Goal: Task Accomplishment & Management: Manage account settings

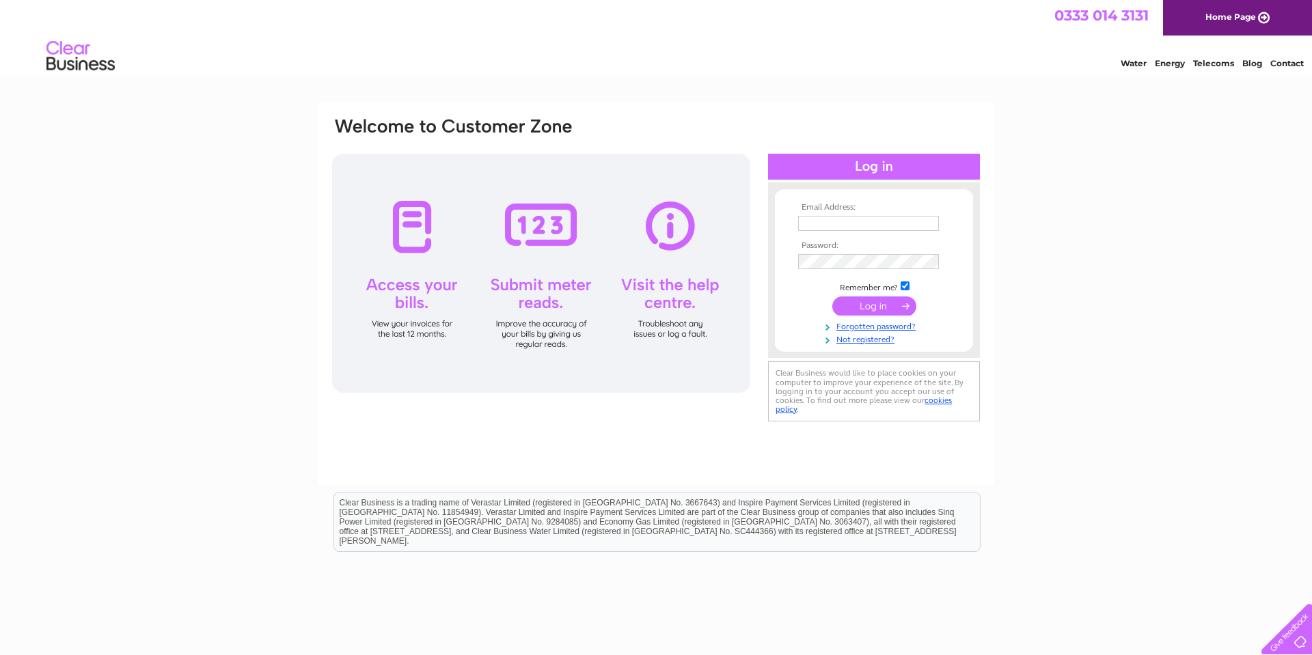
click at [857, 221] on input "text" at bounding box center [868, 223] width 141 height 15
type input "[EMAIL_ADDRESS][DOMAIN_NAME]"
click at [892, 327] on link "Forgotten password?" at bounding box center [875, 325] width 155 height 13
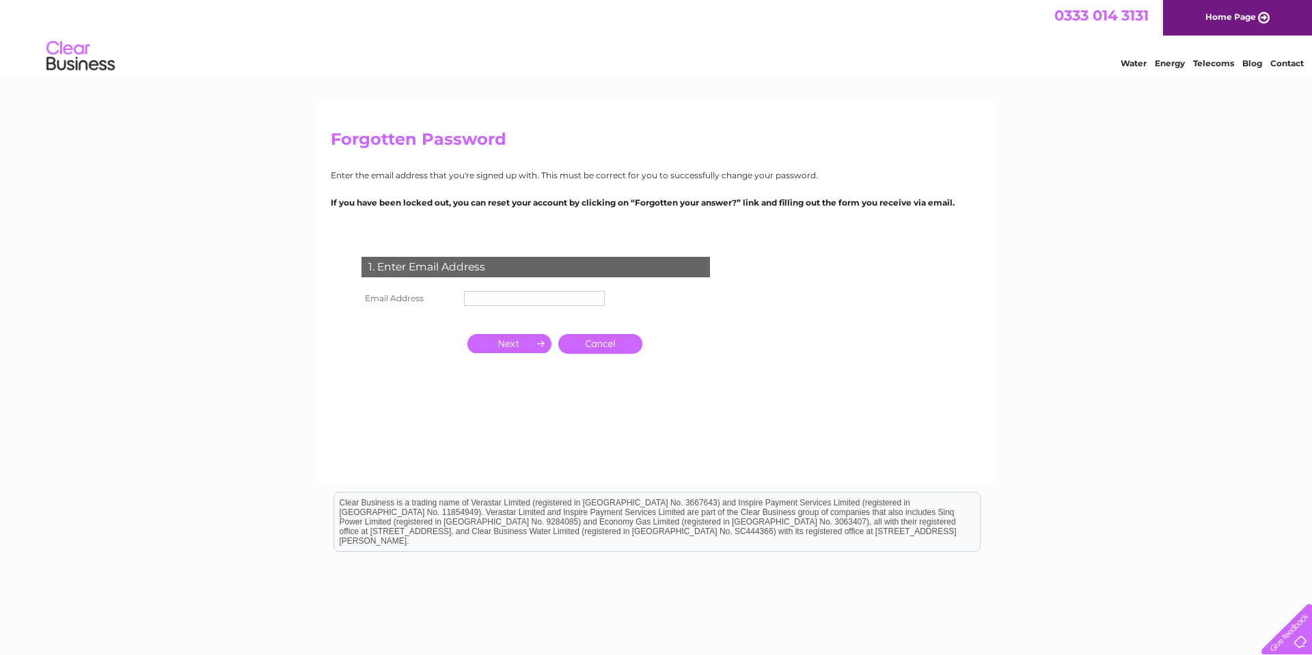
click at [505, 300] on input "text" at bounding box center [534, 298] width 141 height 15
type input "[EMAIL_ADDRESS][DOMAIN_NAME]"
click at [507, 348] on input "button" at bounding box center [509, 344] width 84 height 19
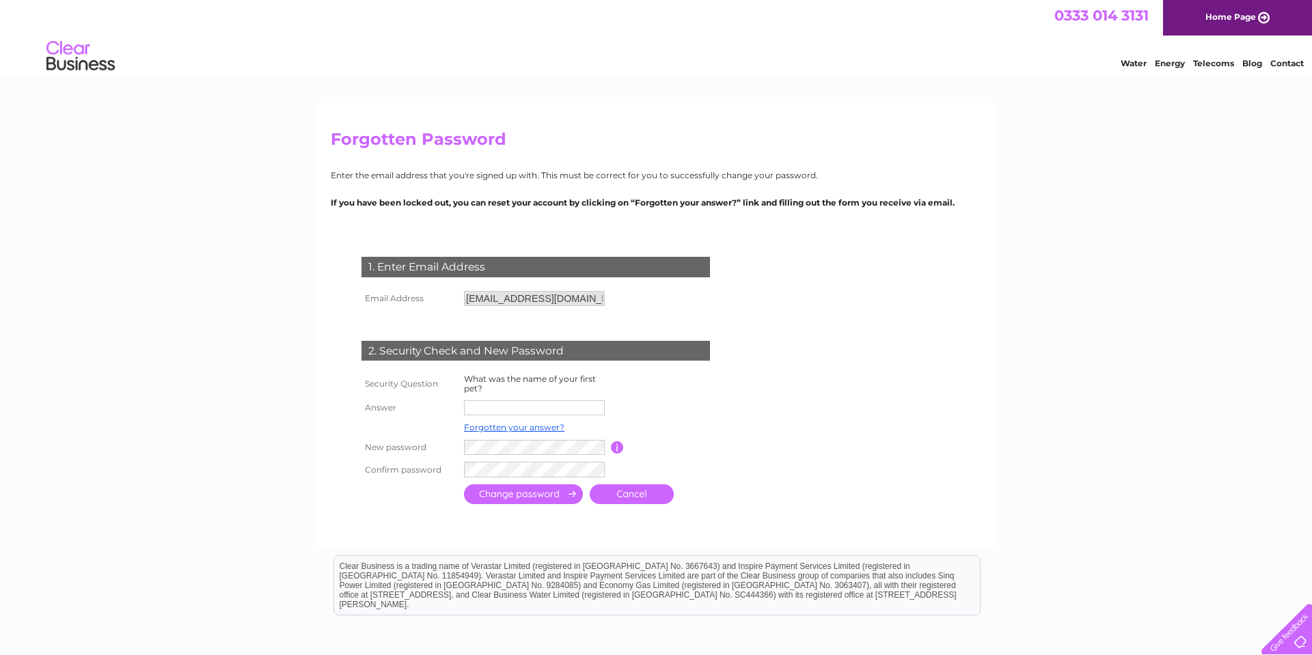
click at [524, 406] on input "text" at bounding box center [534, 407] width 141 height 15
type input "larry"
click at [536, 497] on input "submit" at bounding box center [523, 494] width 119 height 20
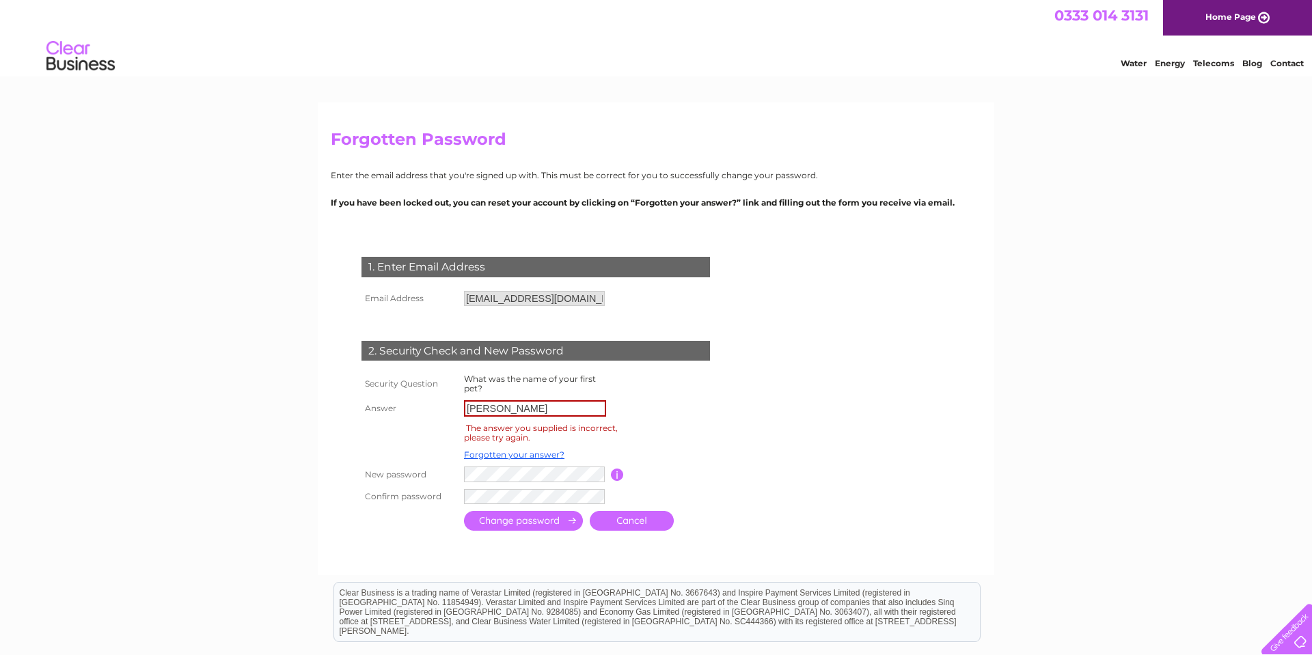
click at [469, 409] on input "[PERSON_NAME]" at bounding box center [535, 408] width 142 height 16
type input "[PERSON_NAME]"
drag, startPoint x: 512, startPoint y: 527, endPoint x: 463, endPoint y: 537, distance: 50.1
click at [512, 527] on input "submit" at bounding box center [523, 521] width 119 height 20
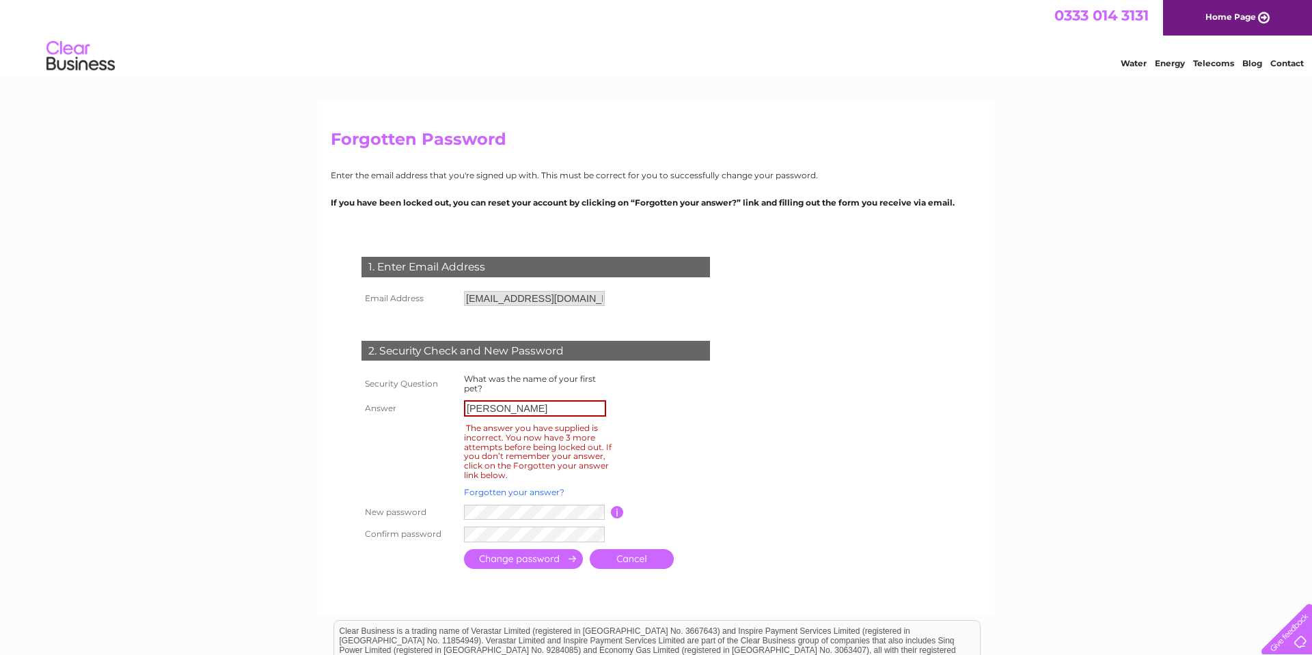
click at [505, 493] on link "Forgotten your answer?" at bounding box center [514, 492] width 100 height 10
click at [482, 491] on link "Forgotten your answer?" at bounding box center [514, 492] width 100 height 10
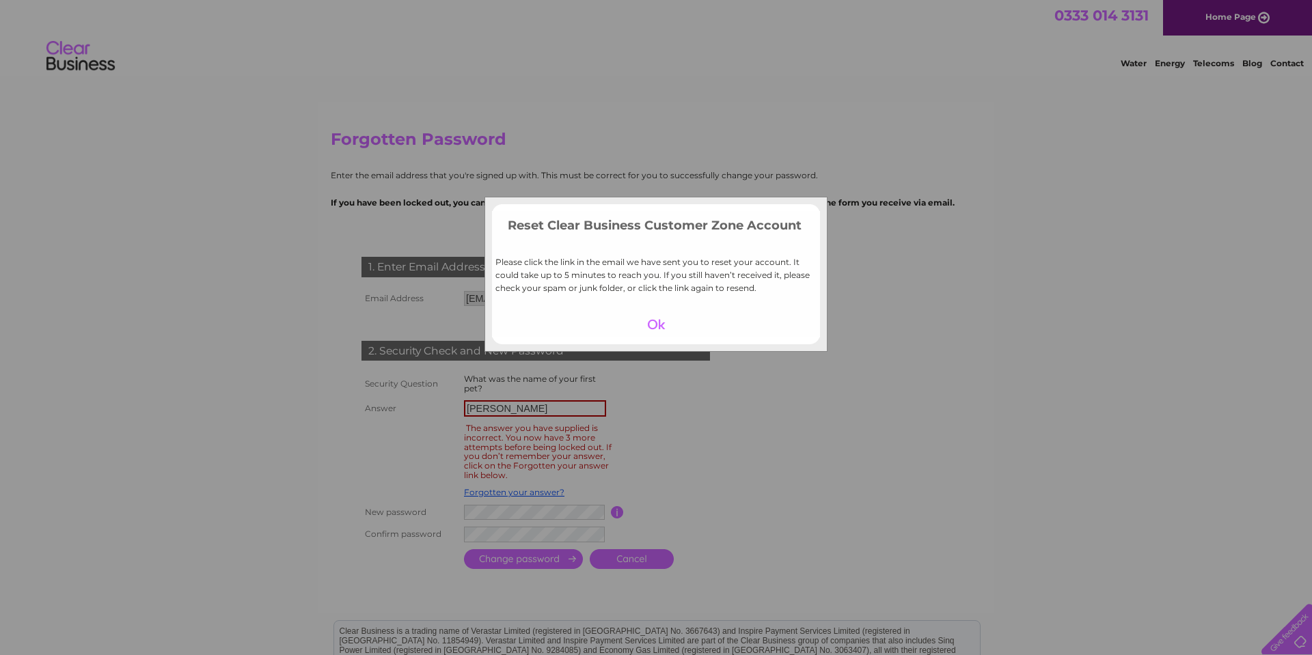
click at [656, 324] on div at bounding box center [656, 324] width 84 height 19
